Goal: Find specific page/section: Find specific page/section

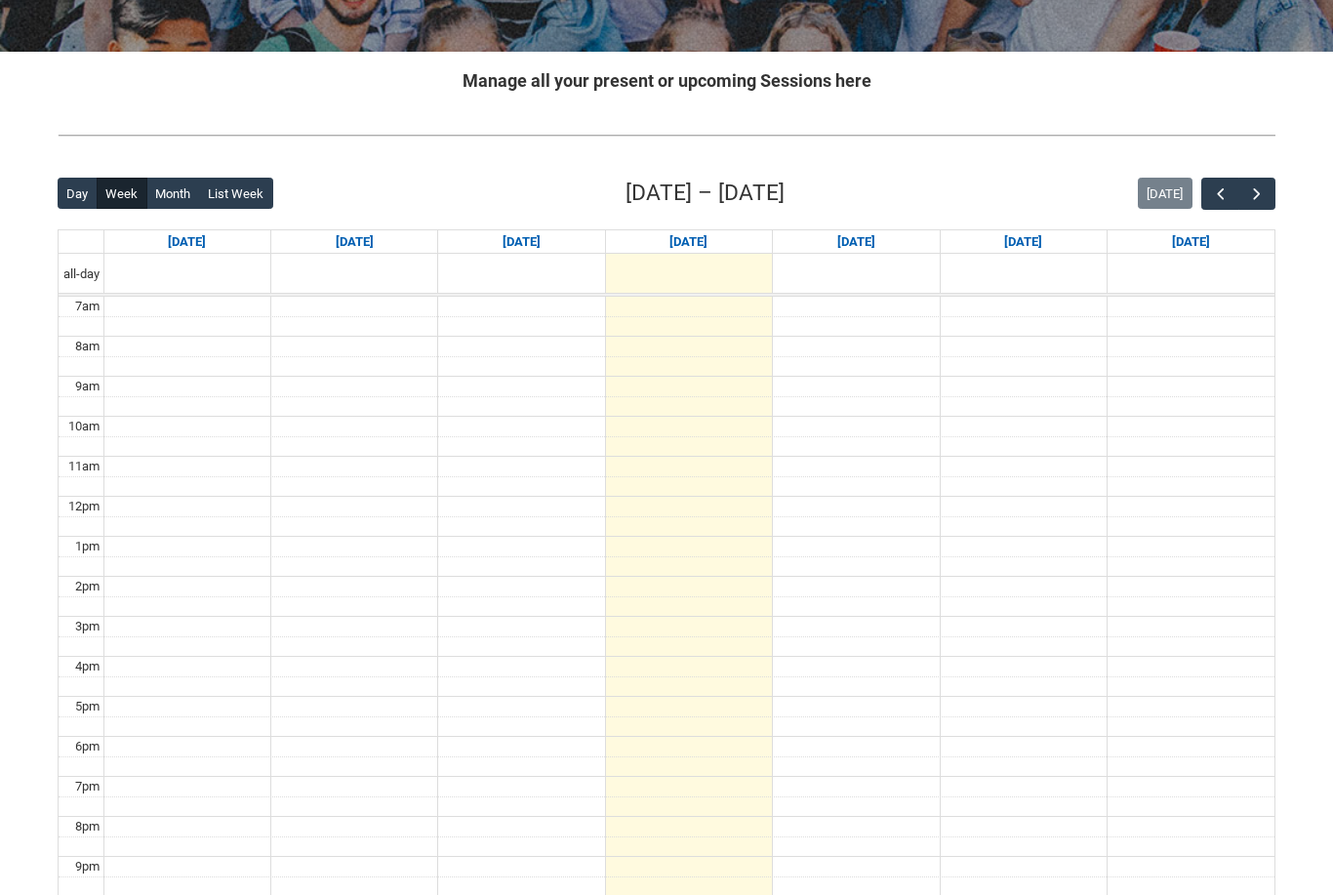
scroll to position [338, 0]
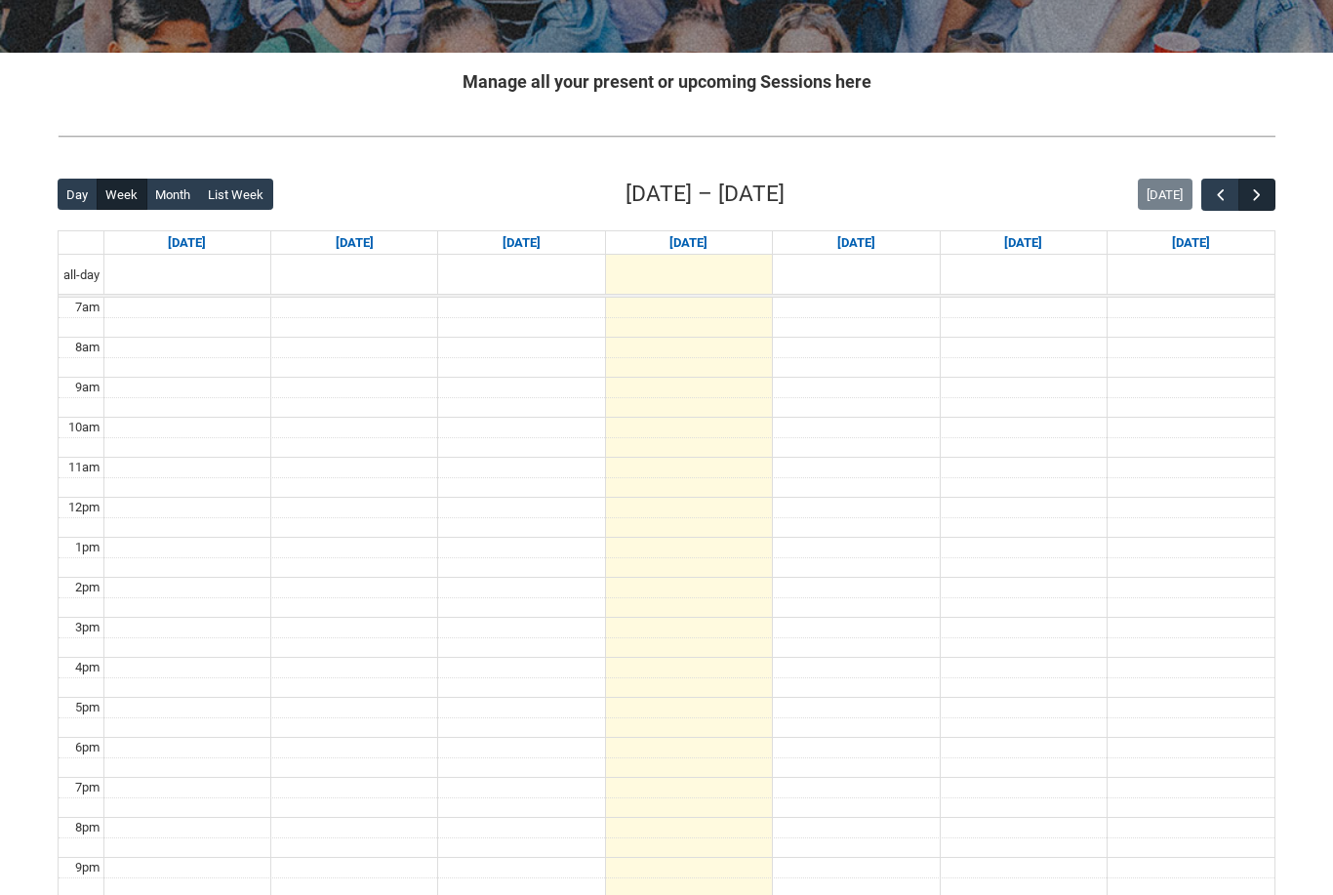
click at [1250, 188] on span "button" at bounding box center [1257, 195] width 20 height 20
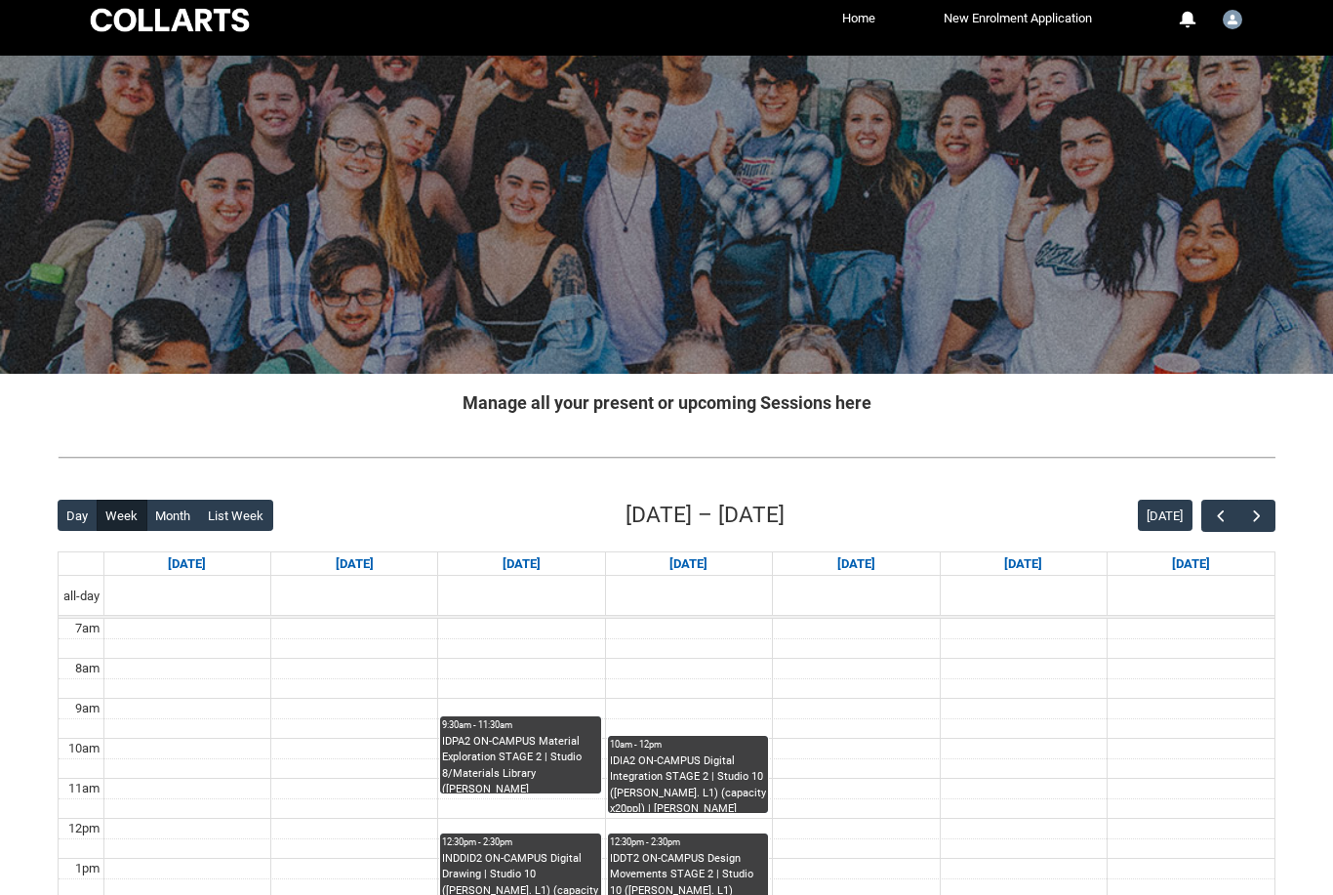
scroll to position [0, 0]
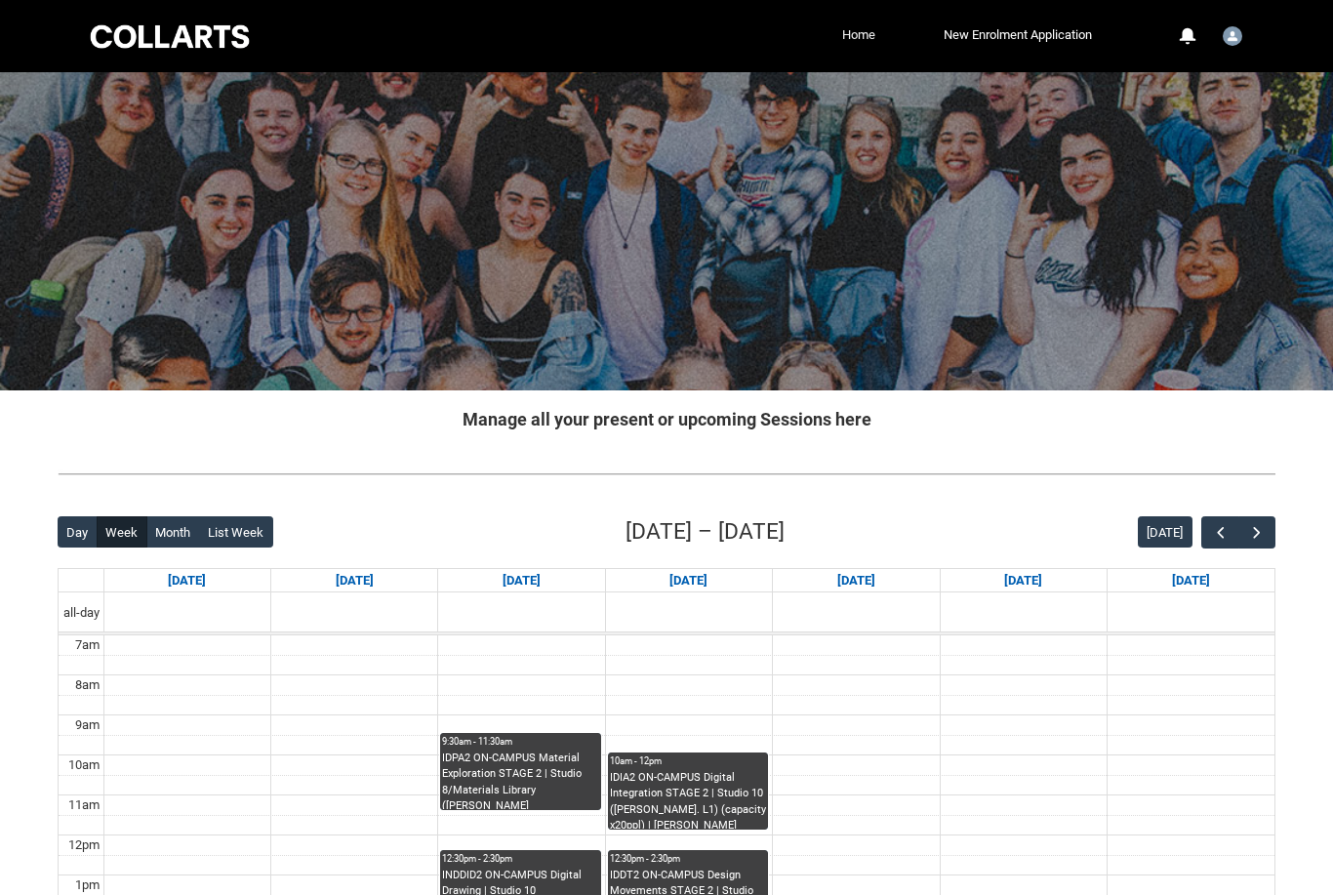
click at [853, 34] on link "Home" at bounding box center [858, 34] width 43 height 29
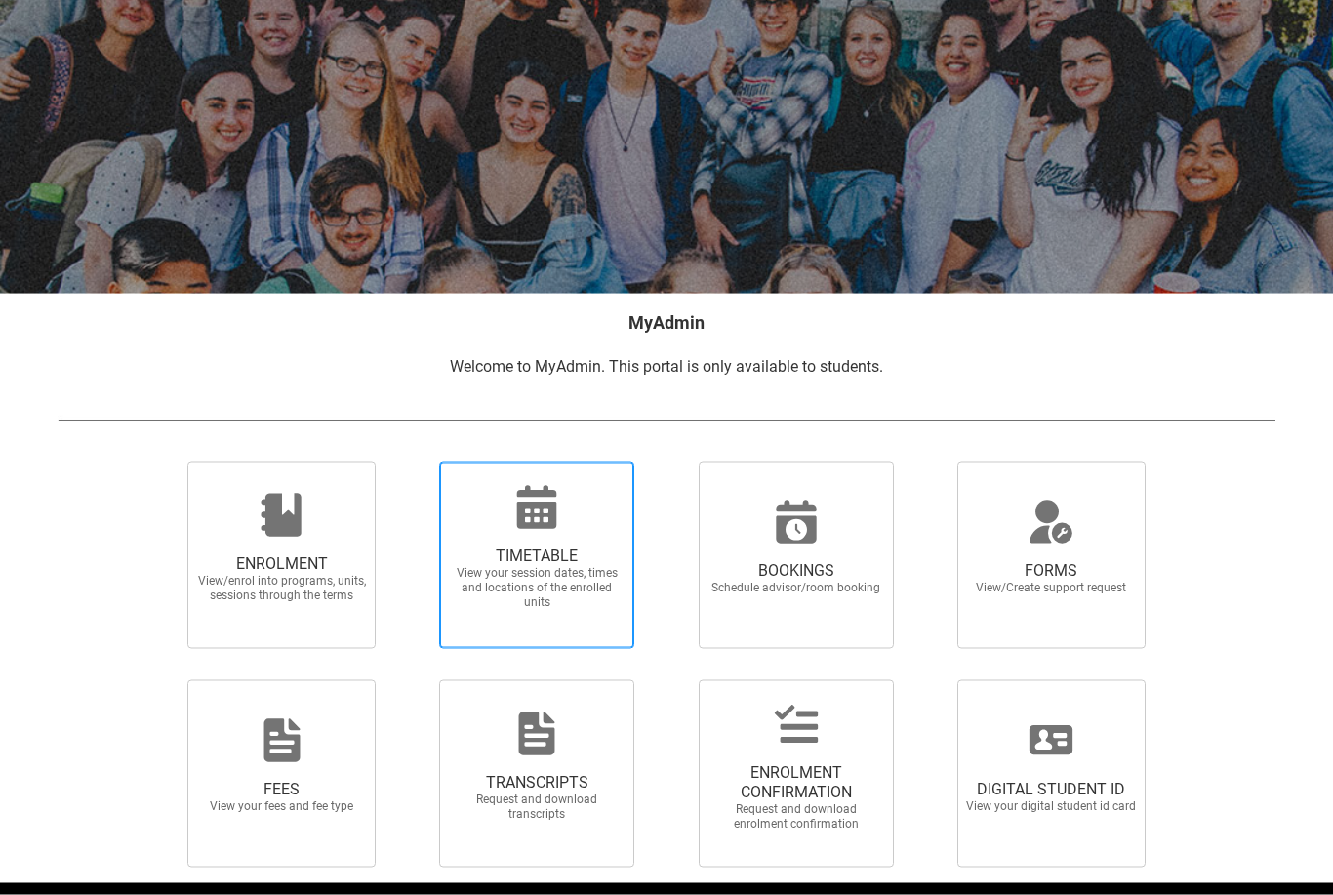
scroll to position [97, 0]
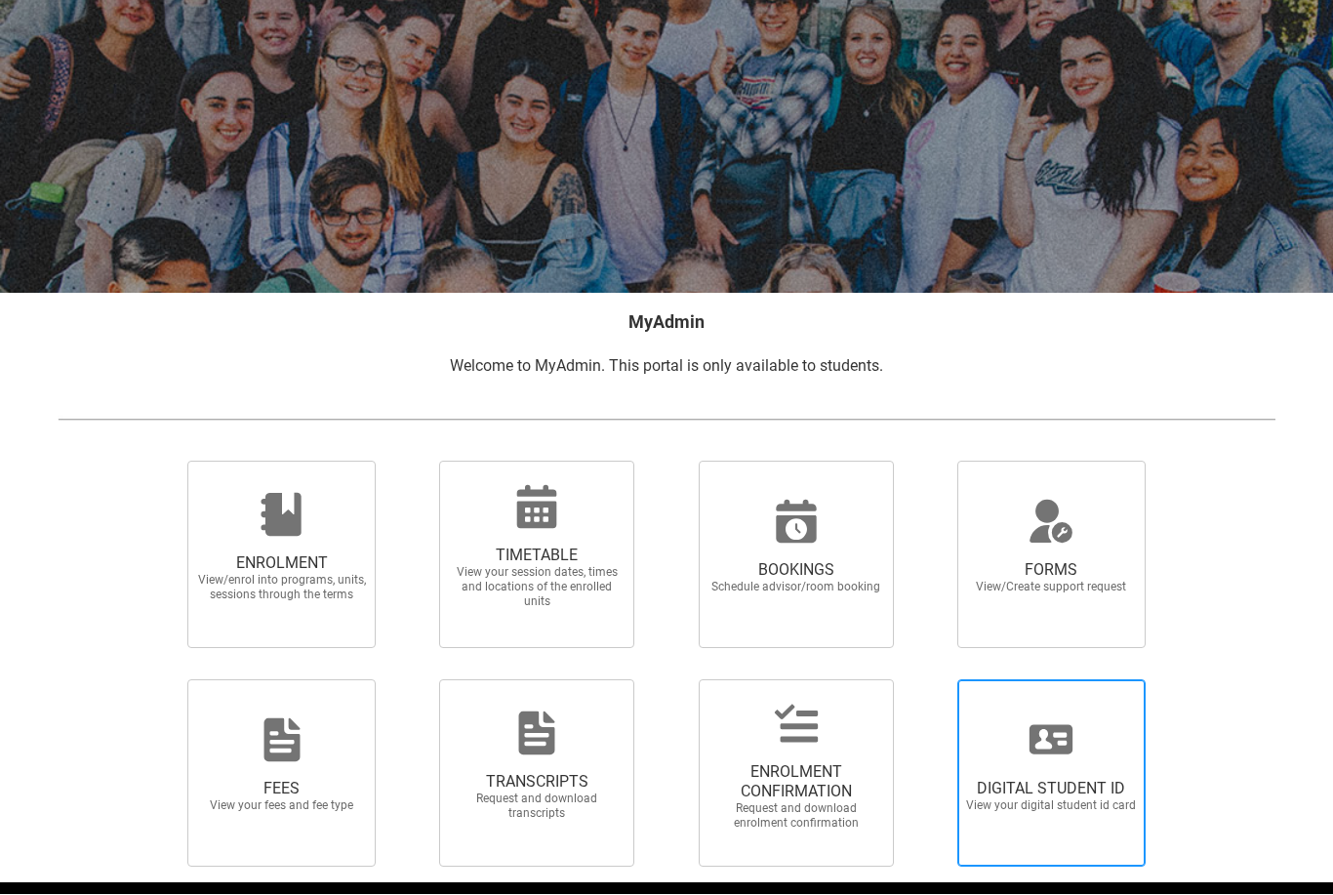
click at [1098, 731] on div at bounding box center [1050, 740] width 187 height 47
click at [934, 680] on input "DIGITAL STUDENT ID View your digital student id card" at bounding box center [933, 679] width 1 height 1
radio input "true"
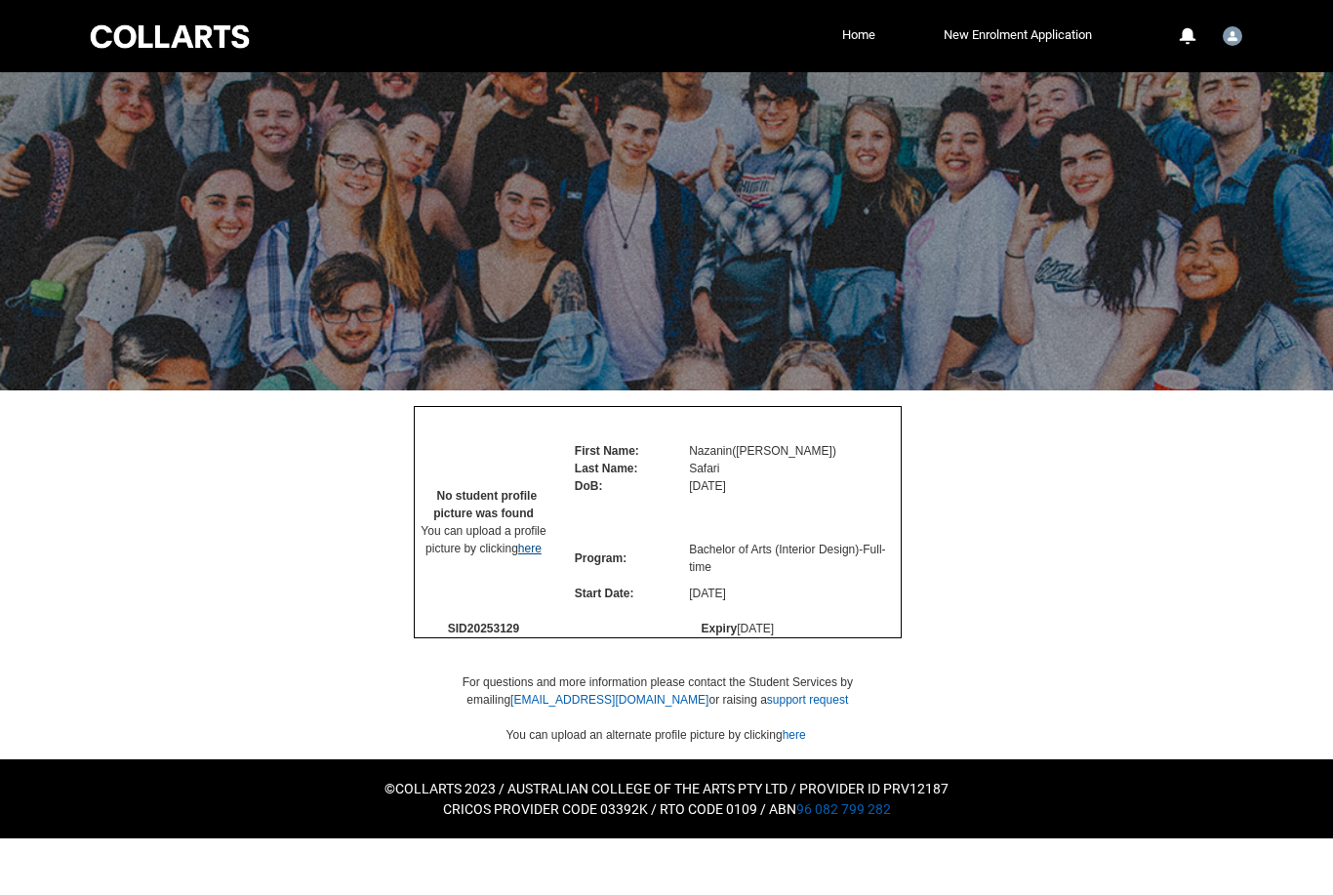
click at [530, 555] on link "here" at bounding box center [529, 549] width 23 height 14
